Goal: Task Accomplishment & Management: Manage account settings

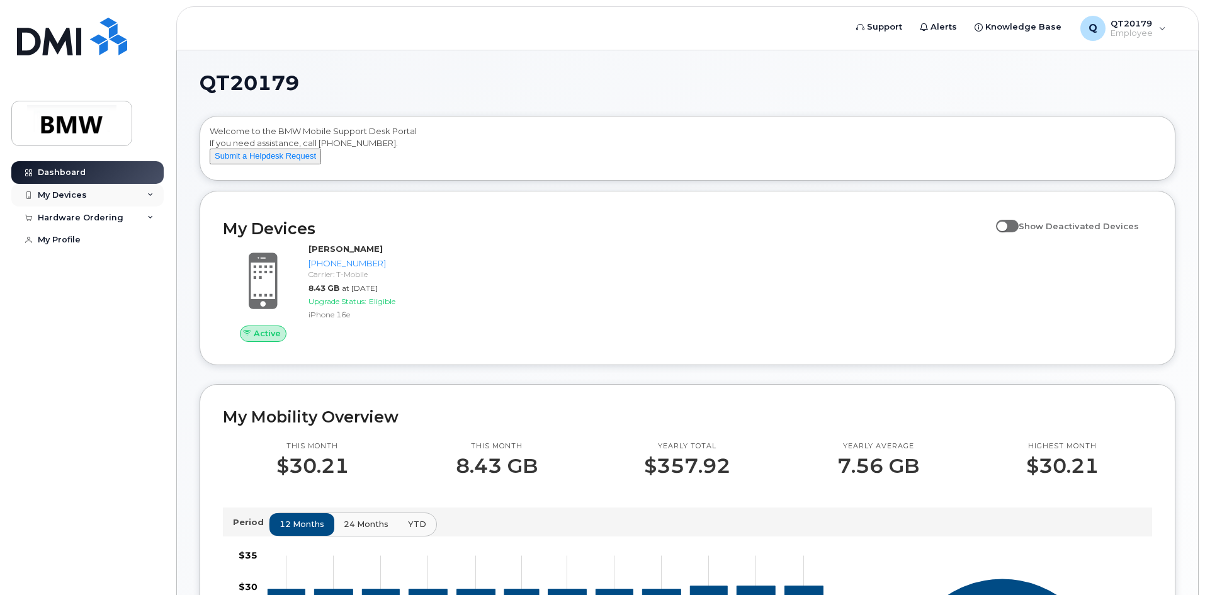
click at [151, 195] on icon at bounding box center [150, 195] width 6 height 6
click at [144, 74] on div "Dashboard My Devices Add Device [PHONE_NUMBER] ([PERSON_NAME]) Hardware Orderin…" at bounding box center [85, 297] width 171 height 595
click at [101, 382] on div "Dashboard My Devices Add Device [PHONE_NUMBER] ([PERSON_NAME]) Hardware Orderin…" at bounding box center [89, 368] width 156 height 415
click at [76, 215] on div "Add Device" at bounding box center [68, 218] width 50 height 11
